Goal: Task Accomplishment & Management: Manage account settings

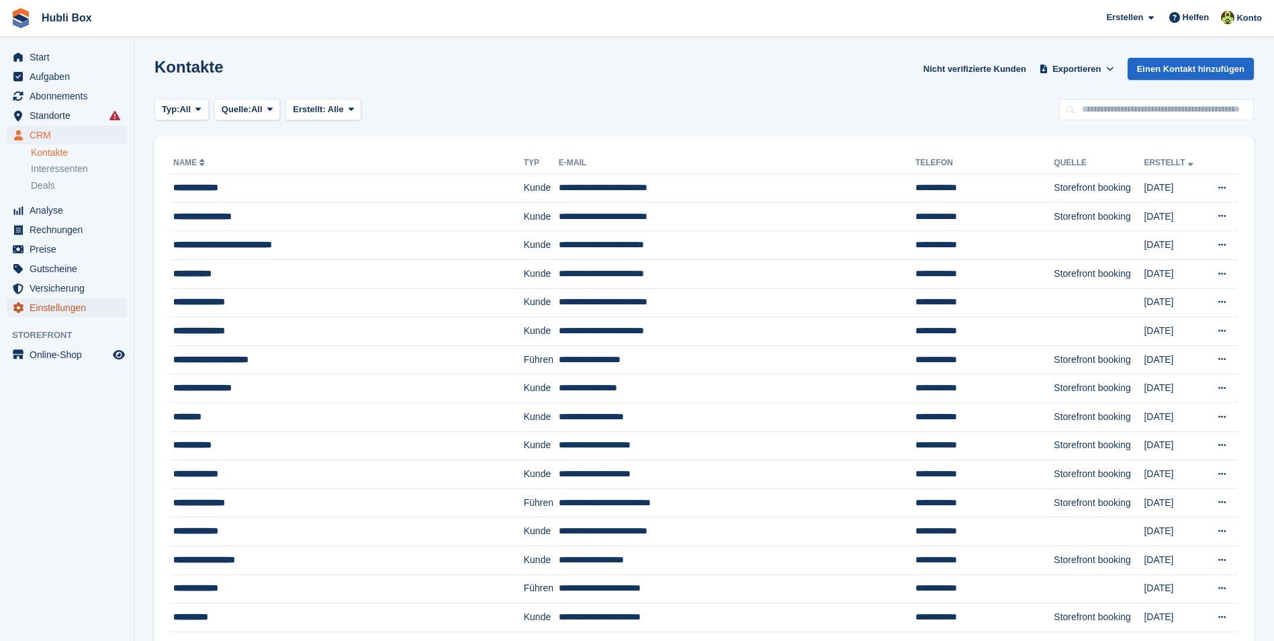
click at [75, 298] on span "Einstellungen" at bounding box center [70, 307] width 81 height 19
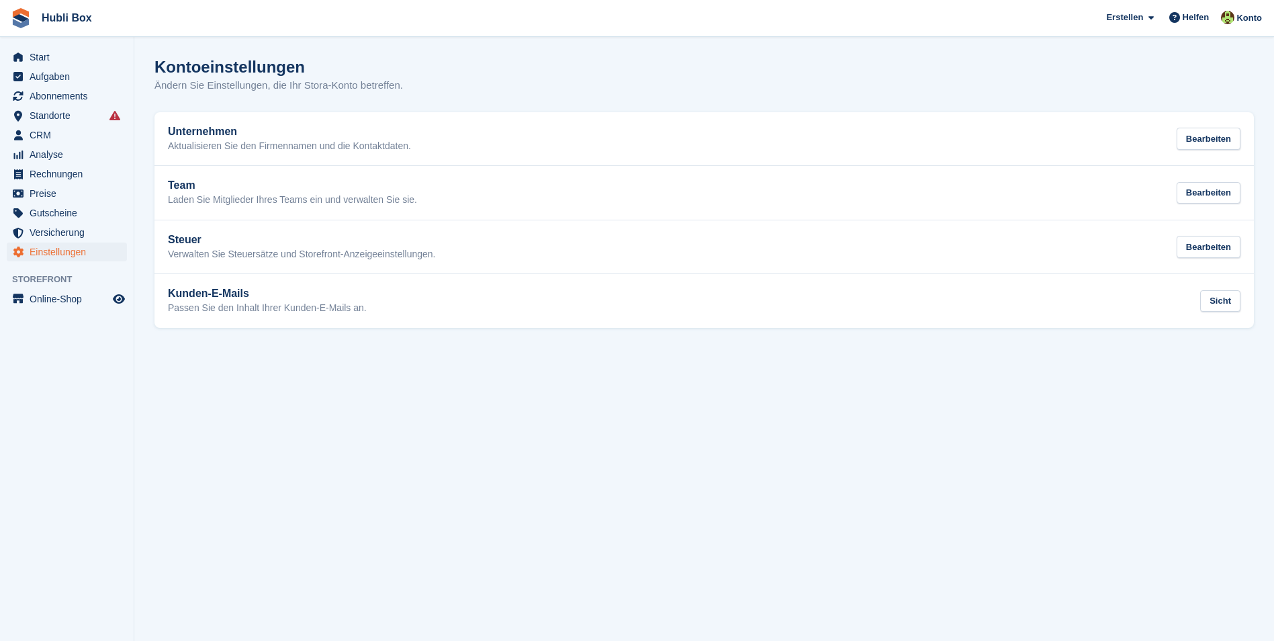
click at [77, 284] on span "Storefront" at bounding box center [73, 279] width 122 height 13
click at [72, 231] on span "Versicherung" at bounding box center [70, 232] width 81 height 19
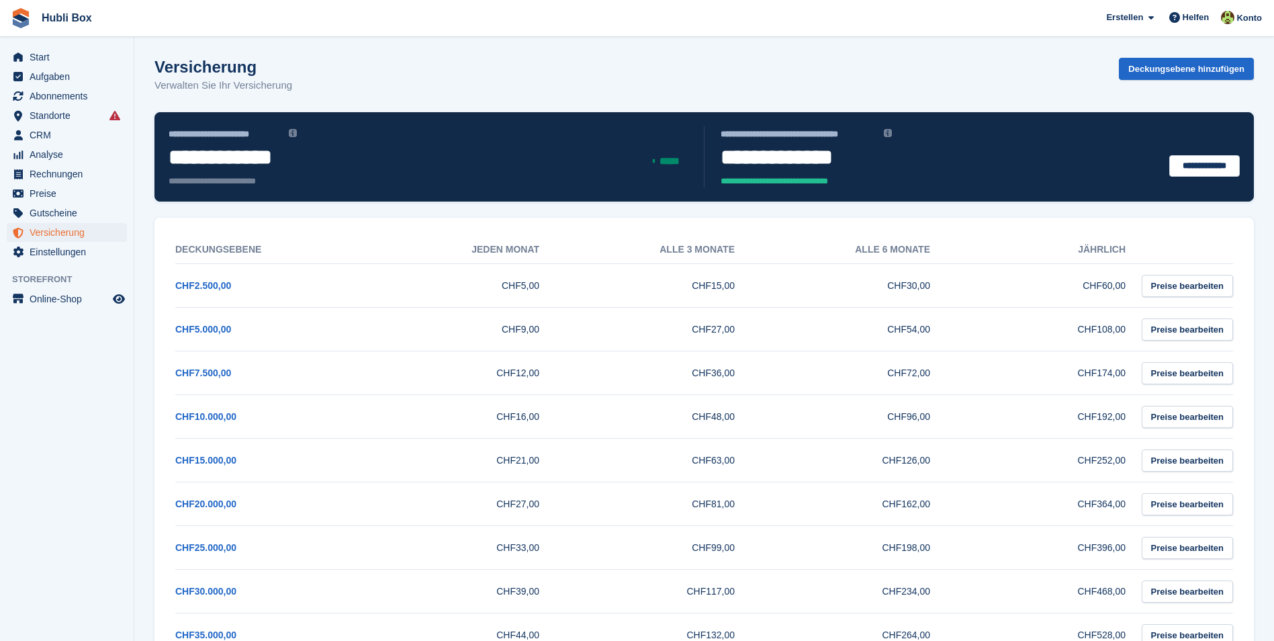
drag, startPoint x: 497, startPoint y: 338, endPoint x: 558, endPoint y: 337, distance: 61.1
click at [558, 337] on td "CHF9,00" at bounding box center [468, 330] width 195 height 44
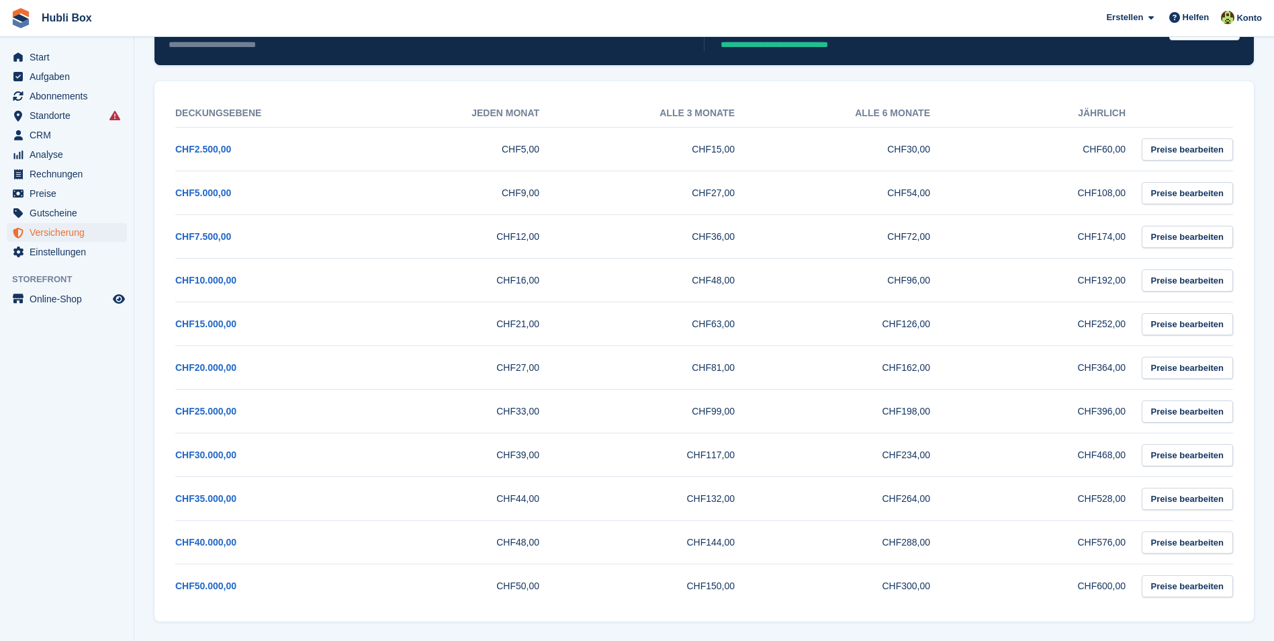
scroll to position [137, 0]
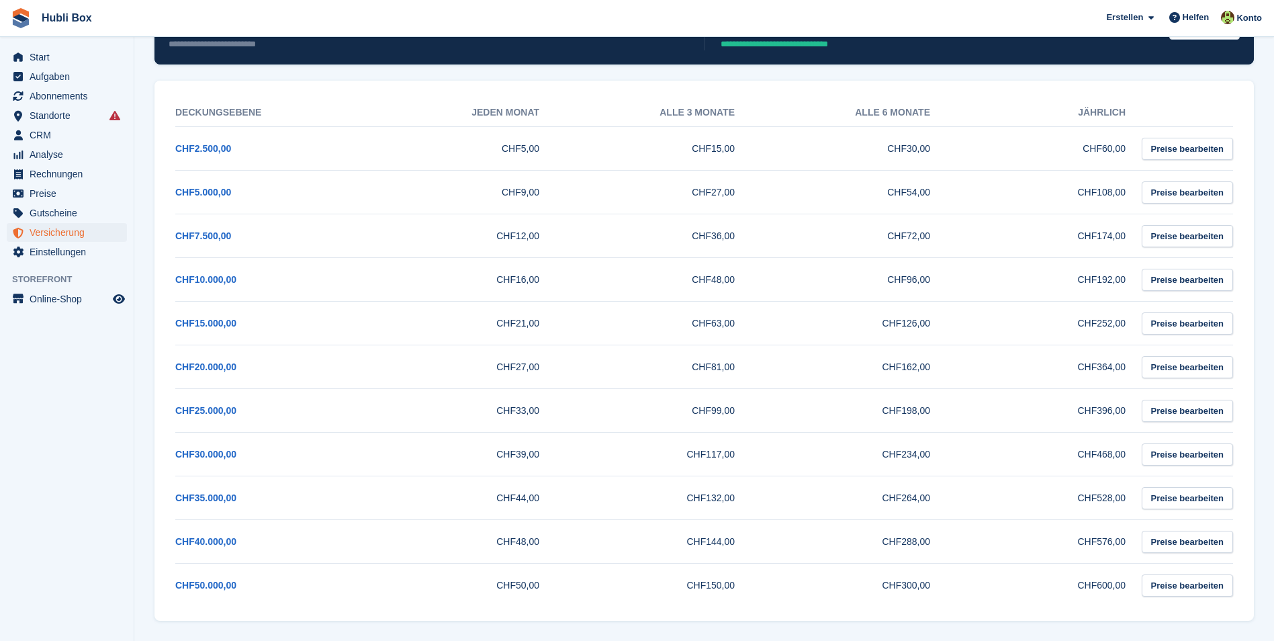
drag, startPoint x: 552, startPoint y: 584, endPoint x: 484, endPoint y: 568, distance: 70.4
click at [484, 568] on td "CHF50,00" at bounding box center [468, 586] width 195 height 44
click at [54, 56] on span "Start" at bounding box center [70, 57] width 81 height 19
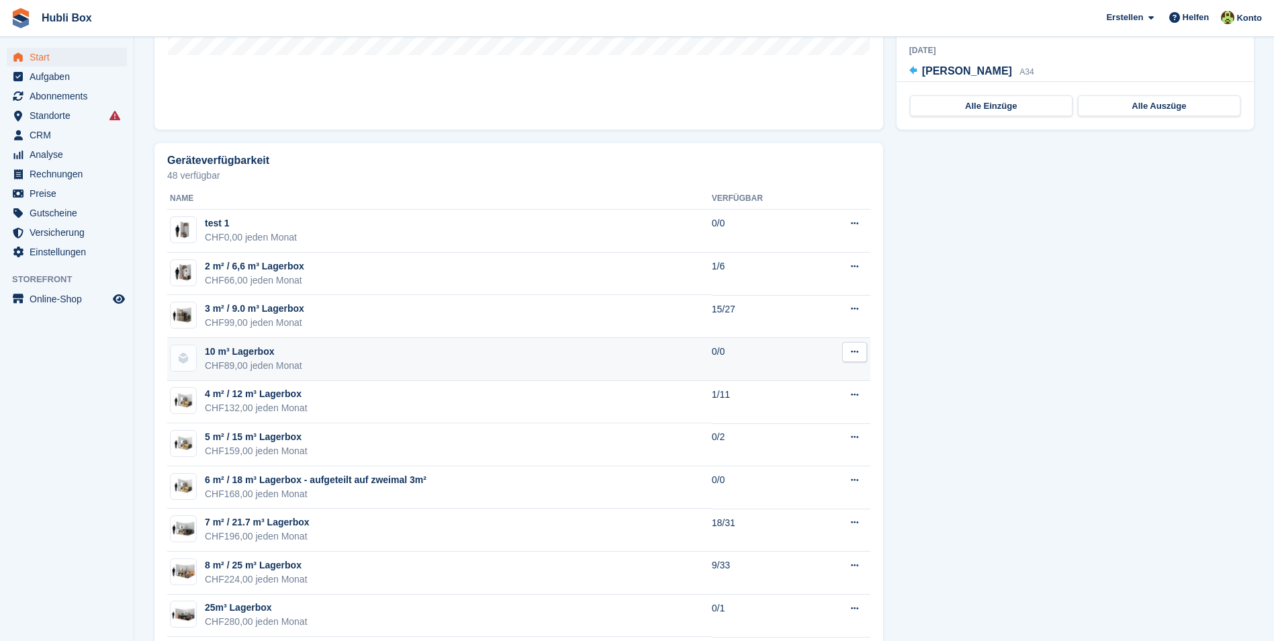
scroll to position [672, 0]
